Goal: Transaction & Acquisition: Purchase product/service

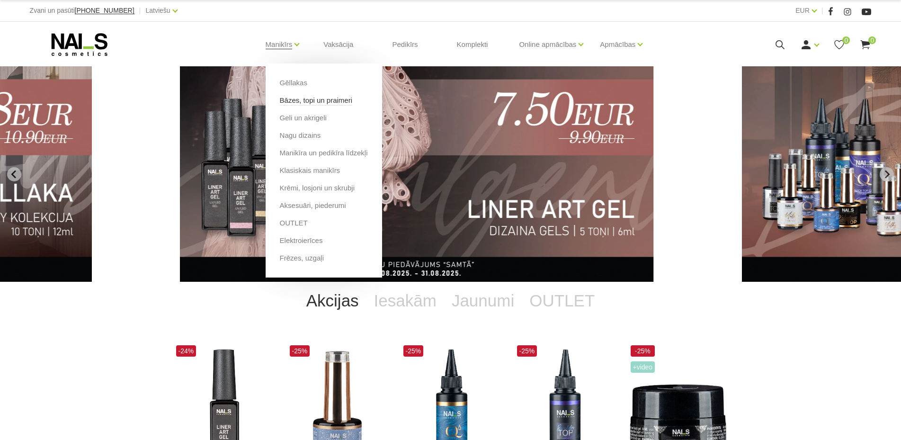
click at [301, 105] on link "Bāzes, topi un praimeri" at bounding box center [316, 100] width 72 height 10
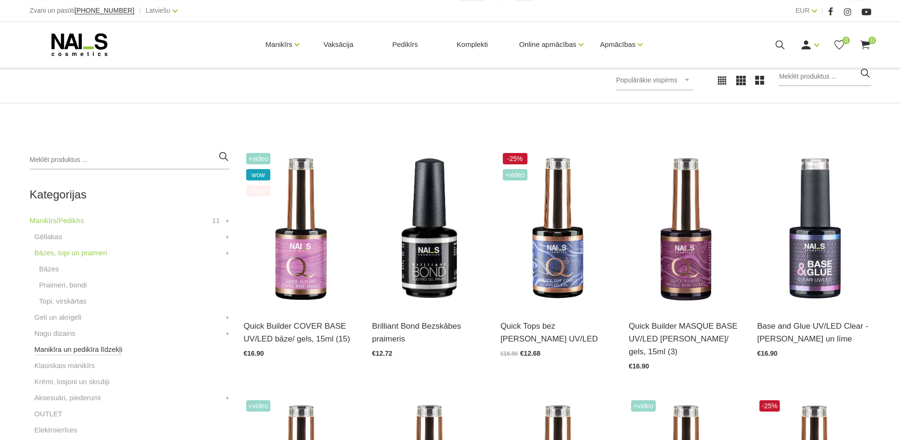
scroll to position [145, 0]
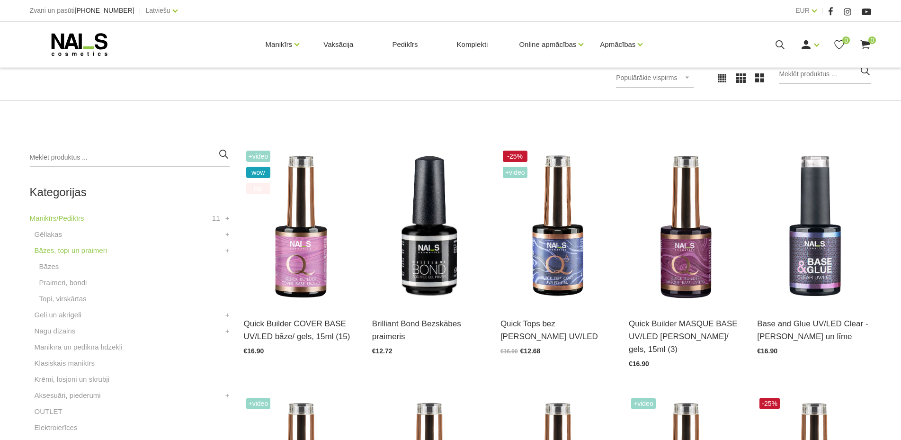
drag, startPoint x: 63, startPoint y: 284, endPoint x: 161, endPoint y: 327, distance: 107.7
click at [63, 283] on link "Praimeri, bondi" at bounding box center [63, 282] width 48 height 11
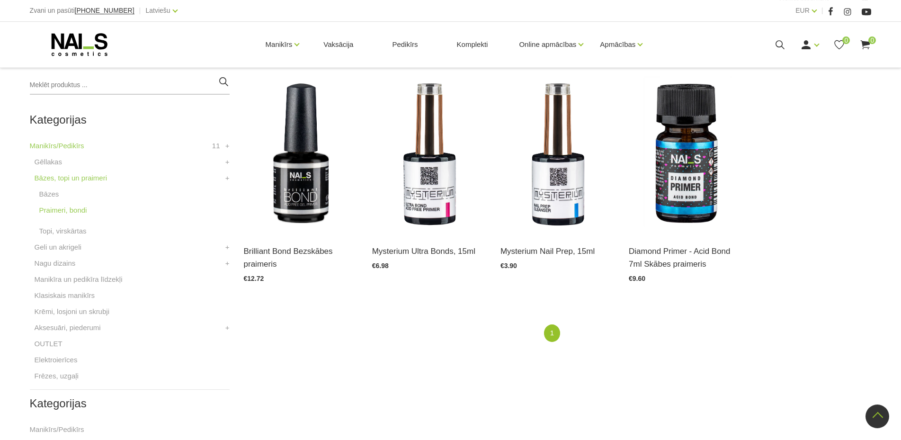
scroll to position [193, 0]
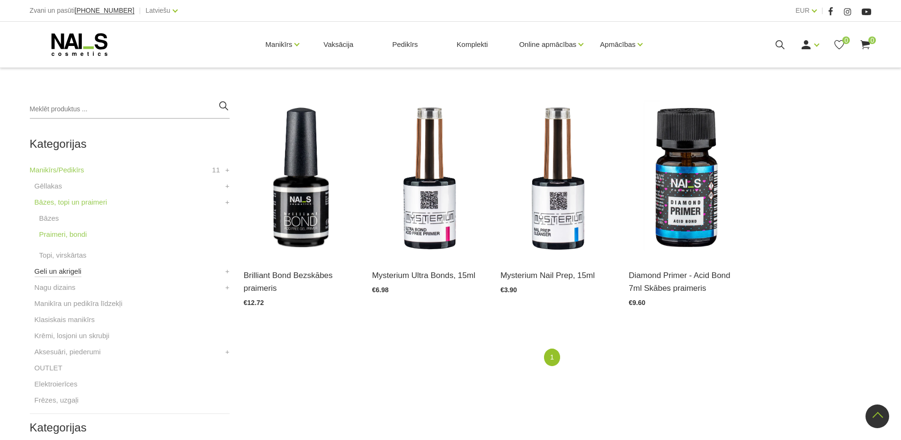
click at [65, 270] on link "Geli un akrigeli" at bounding box center [58, 271] width 47 height 11
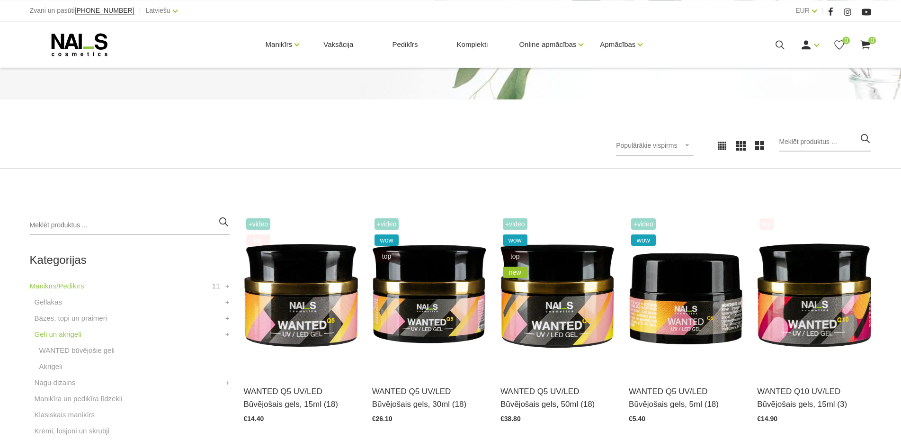
scroll to position [193, 0]
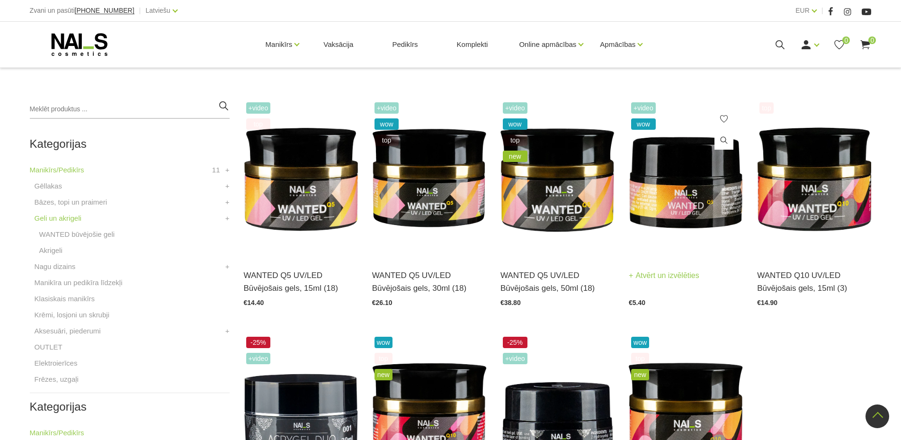
click at [670, 202] on img at bounding box center [686, 178] width 114 height 157
click at [49, 183] on link "Gēllakas" at bounding box center [48, 185] width 27 height 11
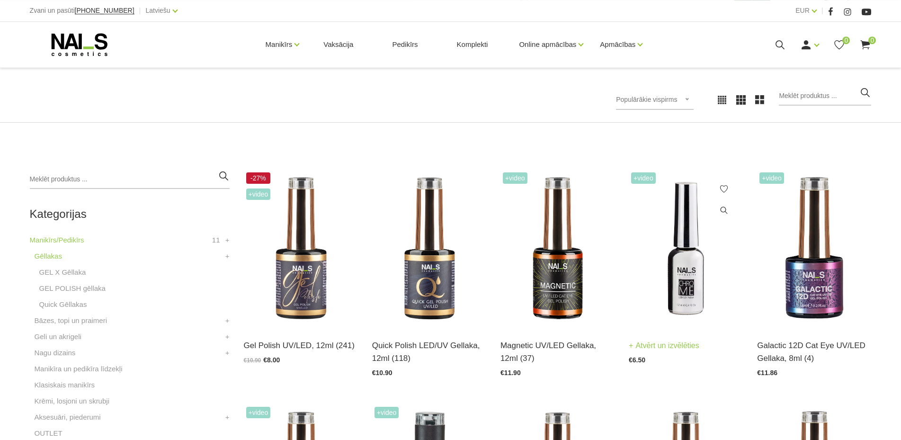
scroll to position [145, 0]
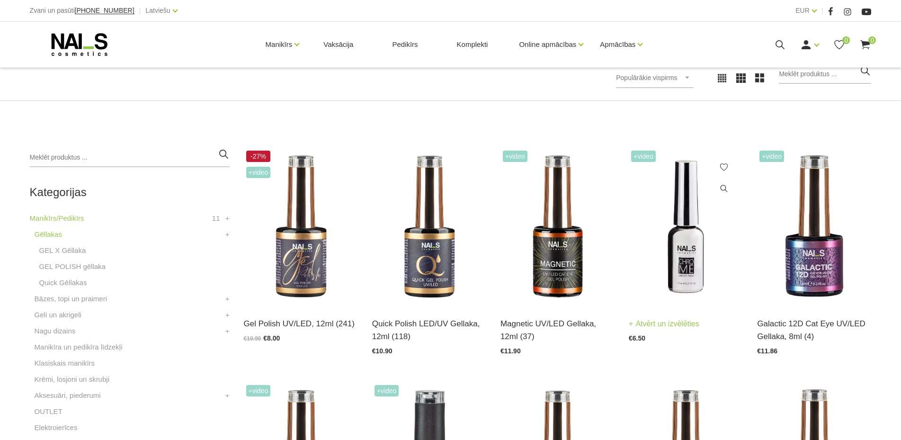
click at [679, 265] on img at bounding box center [686, 226] width 114 height 157
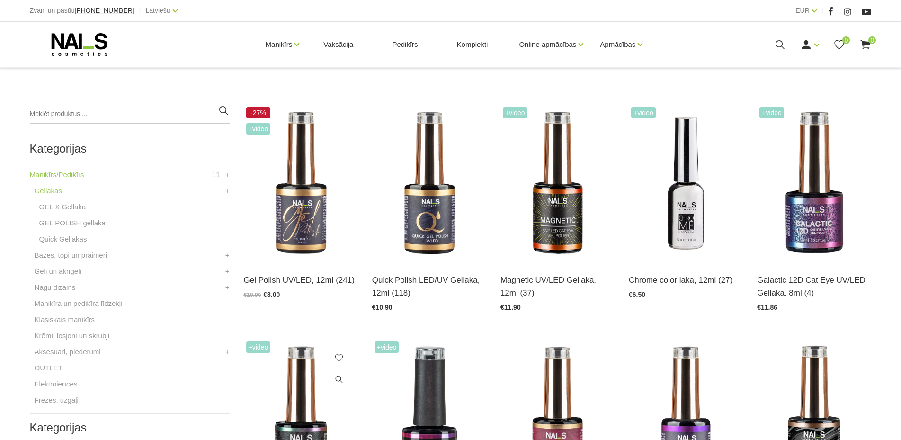
scroll to position [290, 0]
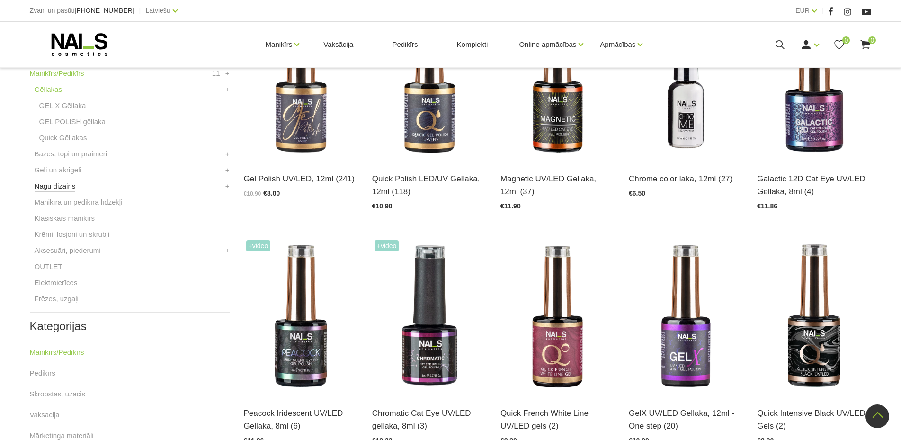
click at [53, 185] on link "Nagu dizains" at bounding box center [55, 185] width 41 height 11
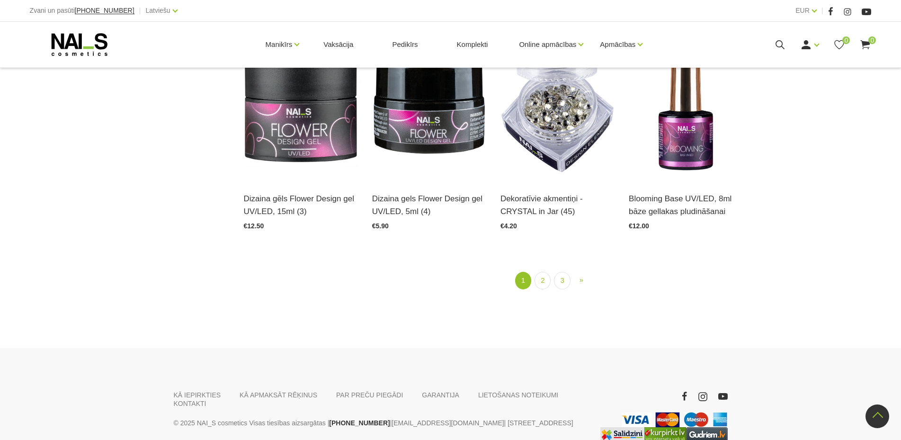
scroll to position [1159, 0]
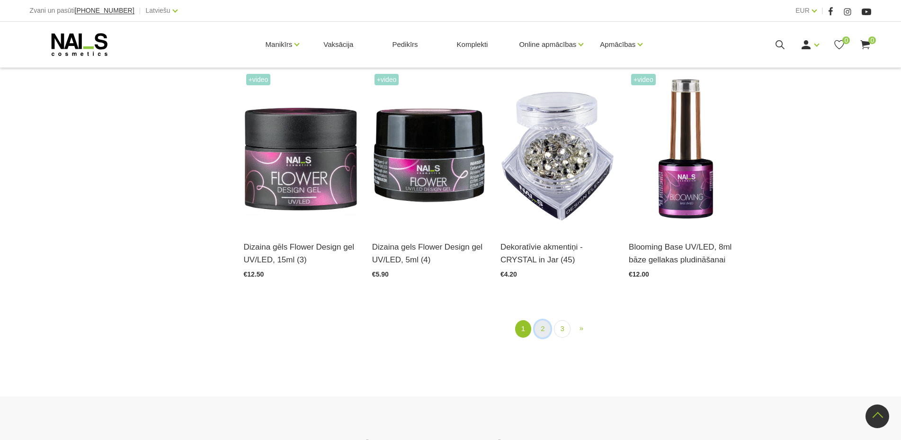
click at [543, 332] on link "2" at bounding box center [543, 329] width 16 height 18
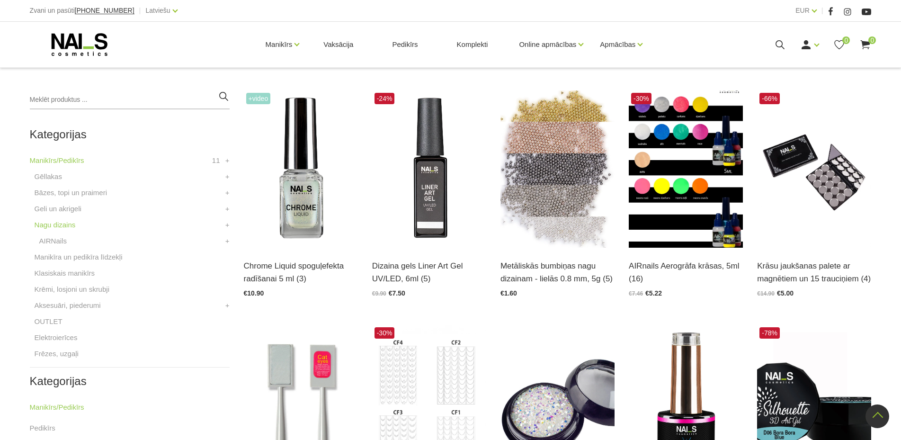
scroll to position [194, 0]
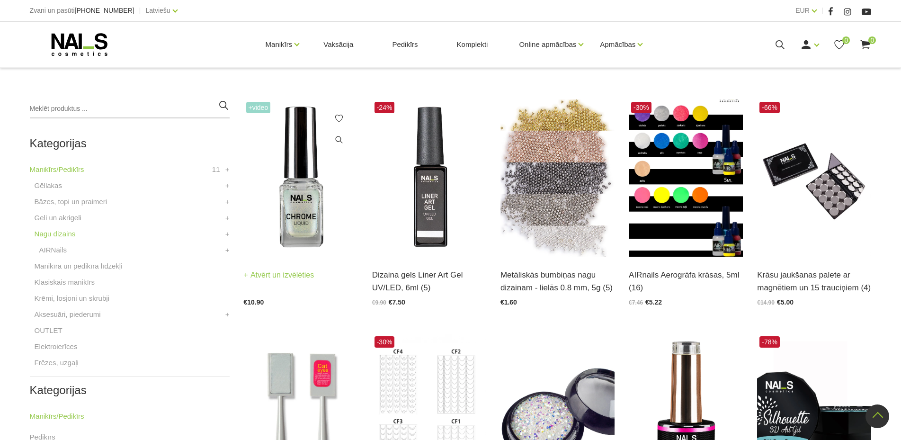
click at [301, 194] on img at bounding box center [301, 177] width 114 height 157
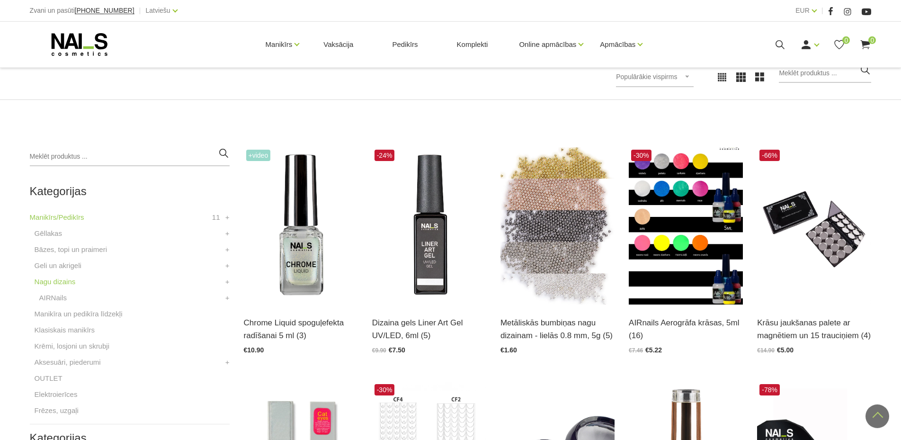
scroll to position [145, 0]
click at [49, 232] on link "Gēllakas" at bounding box center [48, 233] width 27 height 11
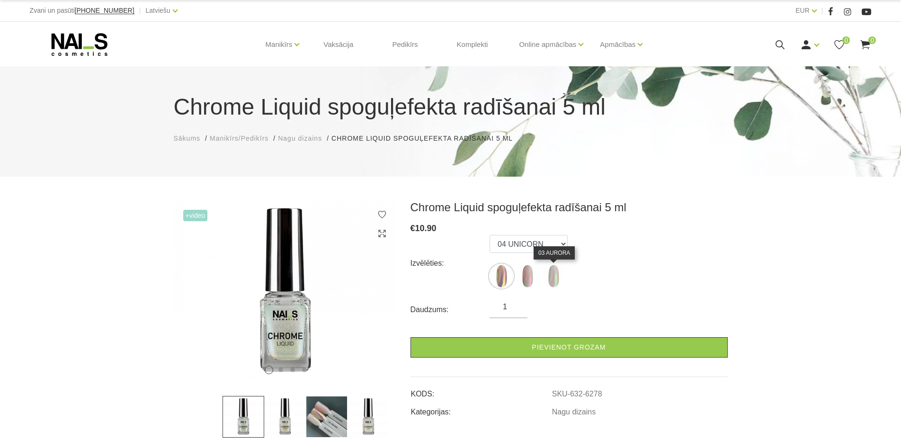
click at [556, 272] on img at bounding box center [554, 276] width 24 height 24
select select "6280"
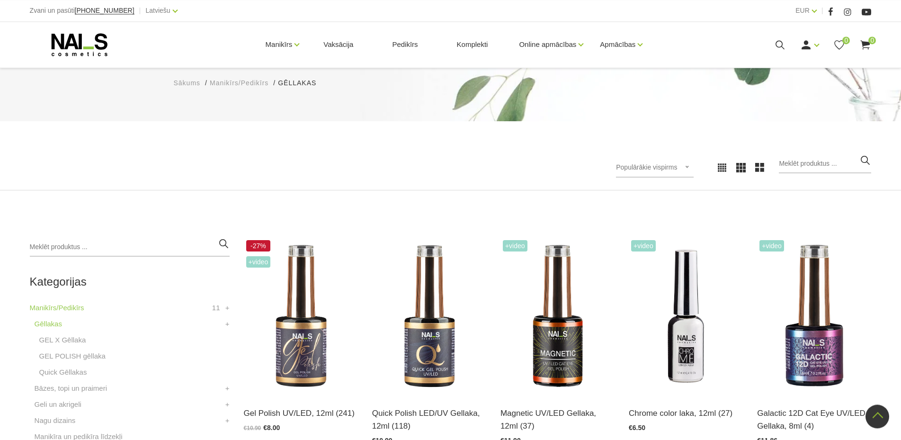
scroll to position [48, 0]
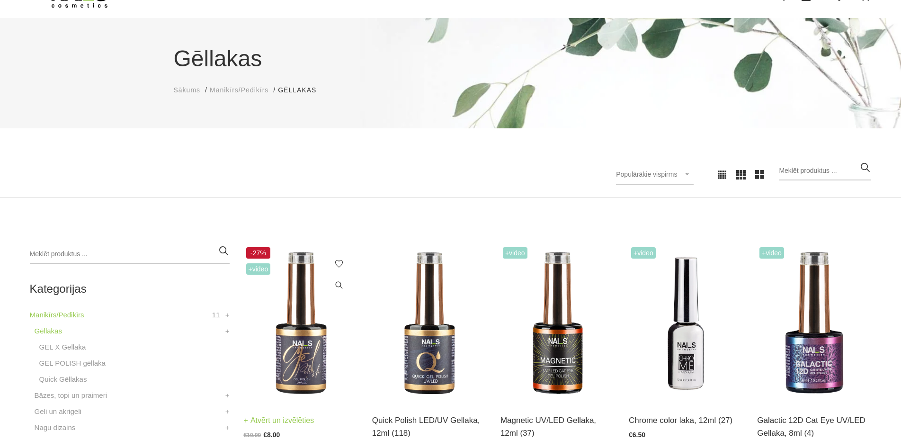
click at [288, 305] on img at bounding box center [301, 323] width 114 height 157
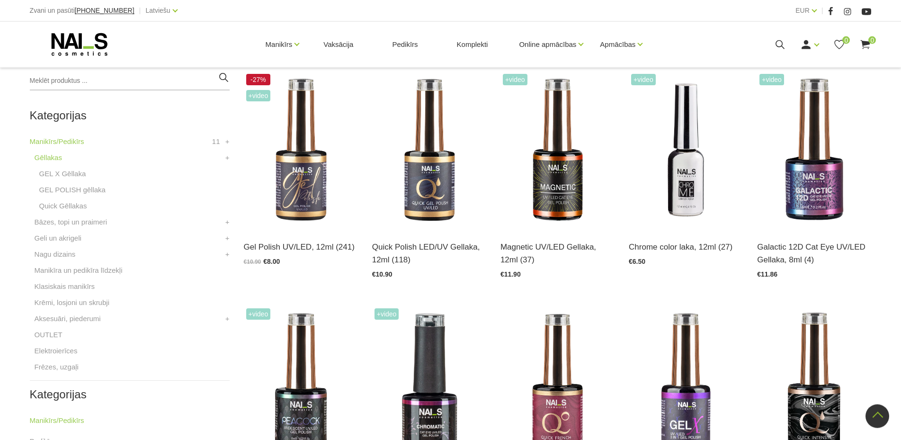
scroll to position [193, 0]
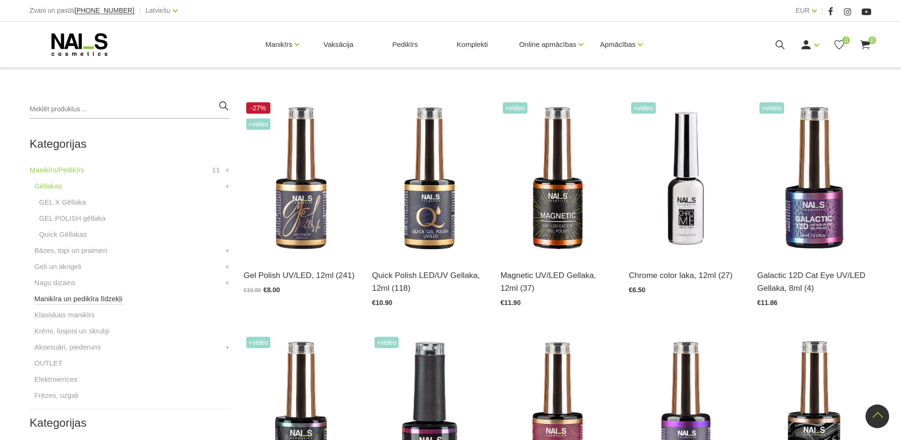
click at [60, 296] on link "Manikīra un pedikīra līdzekļi" at bounding box center [79, 298] width 88 height 11
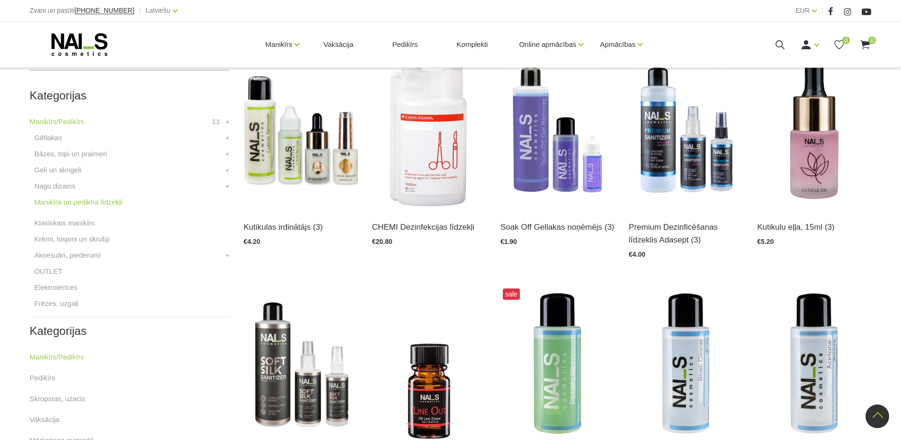
scroll to position [193, 0]
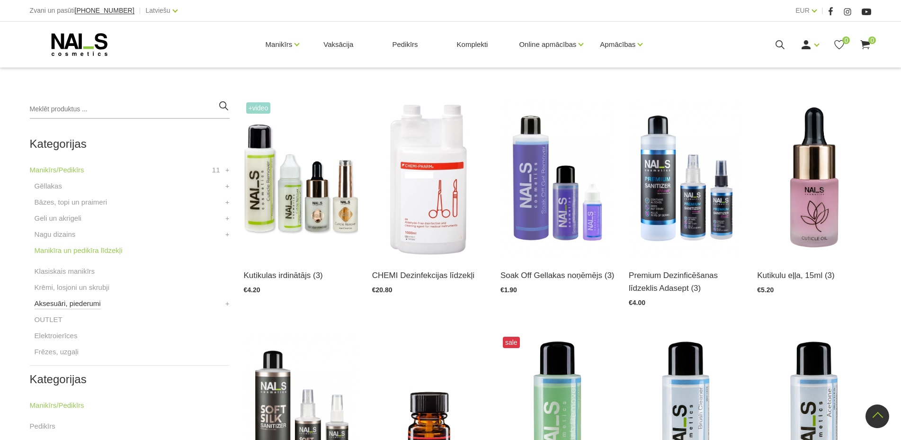
click at [87, 307] on link "Aksesuāri, piederumi" at bounding box center [68, 303] width 66 height 11
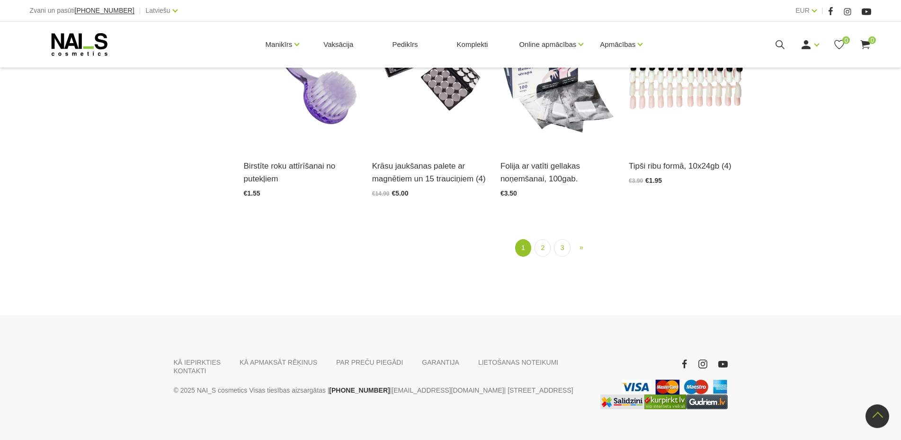
scroll to position [1256, 0]
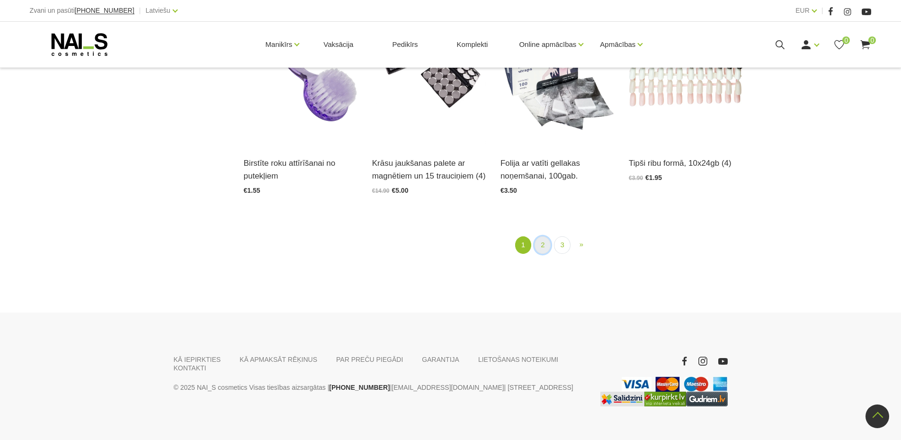
click at [542, 243] on link "2" at bounding box center [543, 245] width 16 height 18
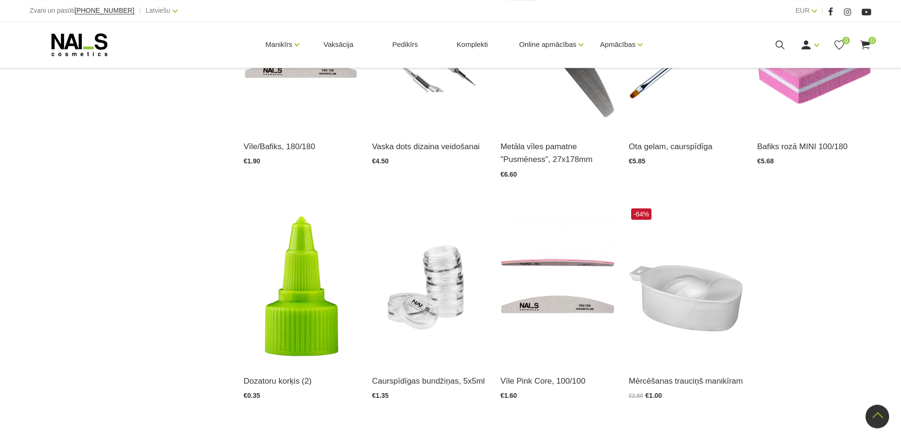
scroll to position [822, 0]
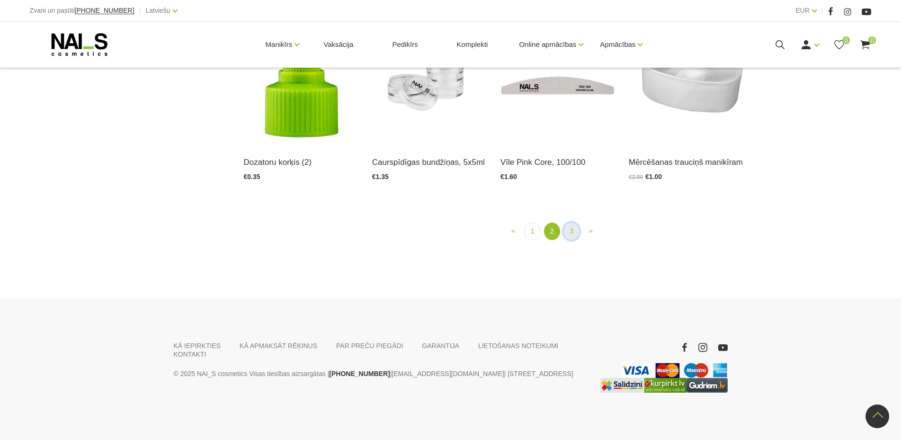
click at [568, 240] on link "3" at bounding box center [571, 232] width 16 height 18
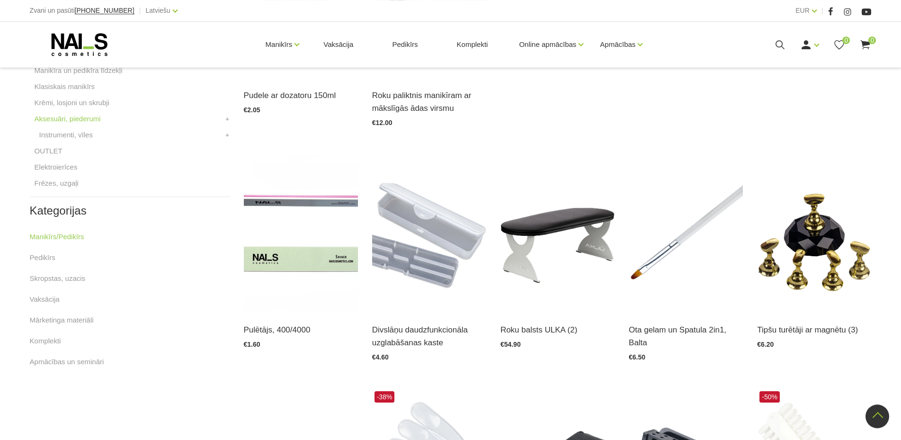
scroll to position [387, 0]
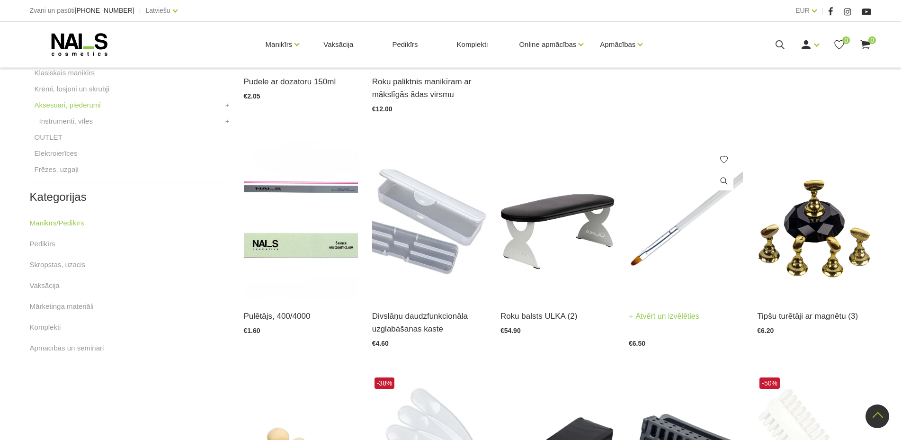
click at [687, 248] on img at bounding box center [686, 219] width 114 height 157
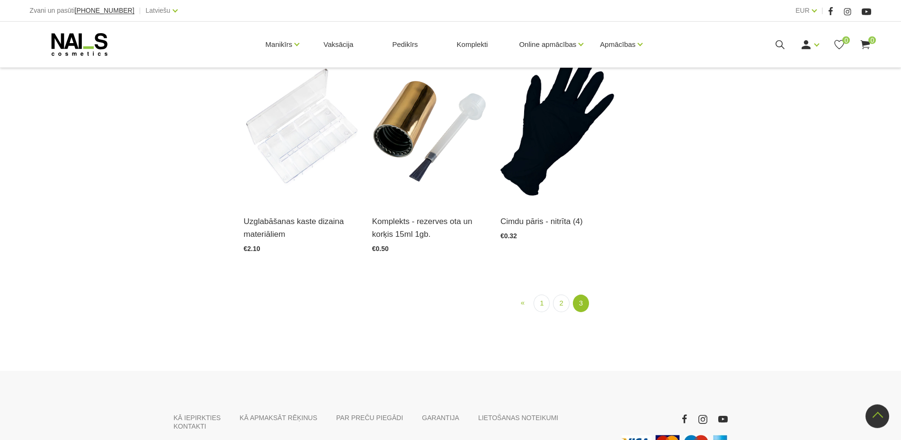
scroll to position [869, 0]
